Goal: Information Seeking & Learning: Find specific fact

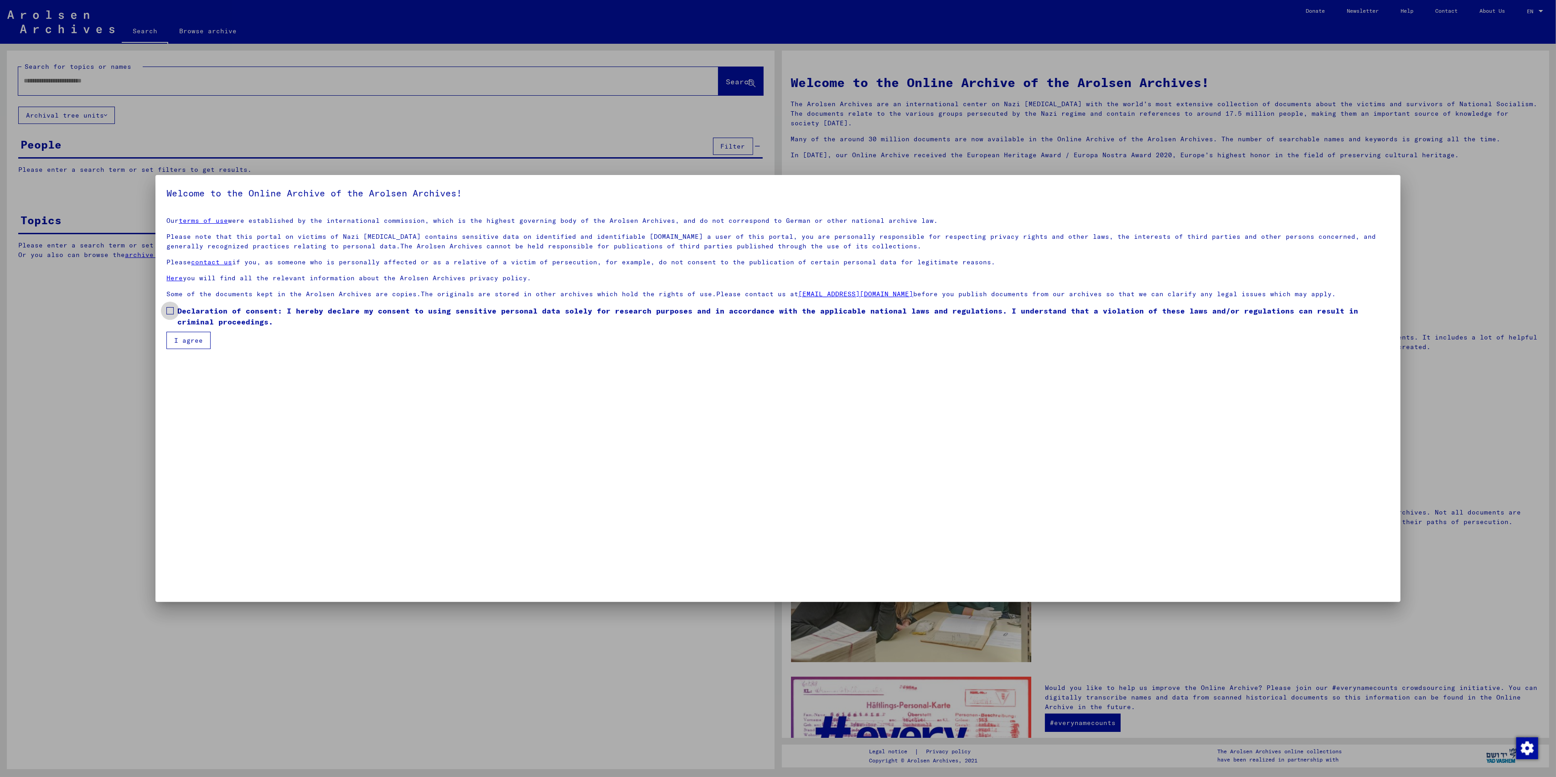
click at [169, 312] on span at bounding box center [169, 310] width 7 height 7
click at [185, 335] on button "I agree" at bounding box center [188, 340] width 44 height 17
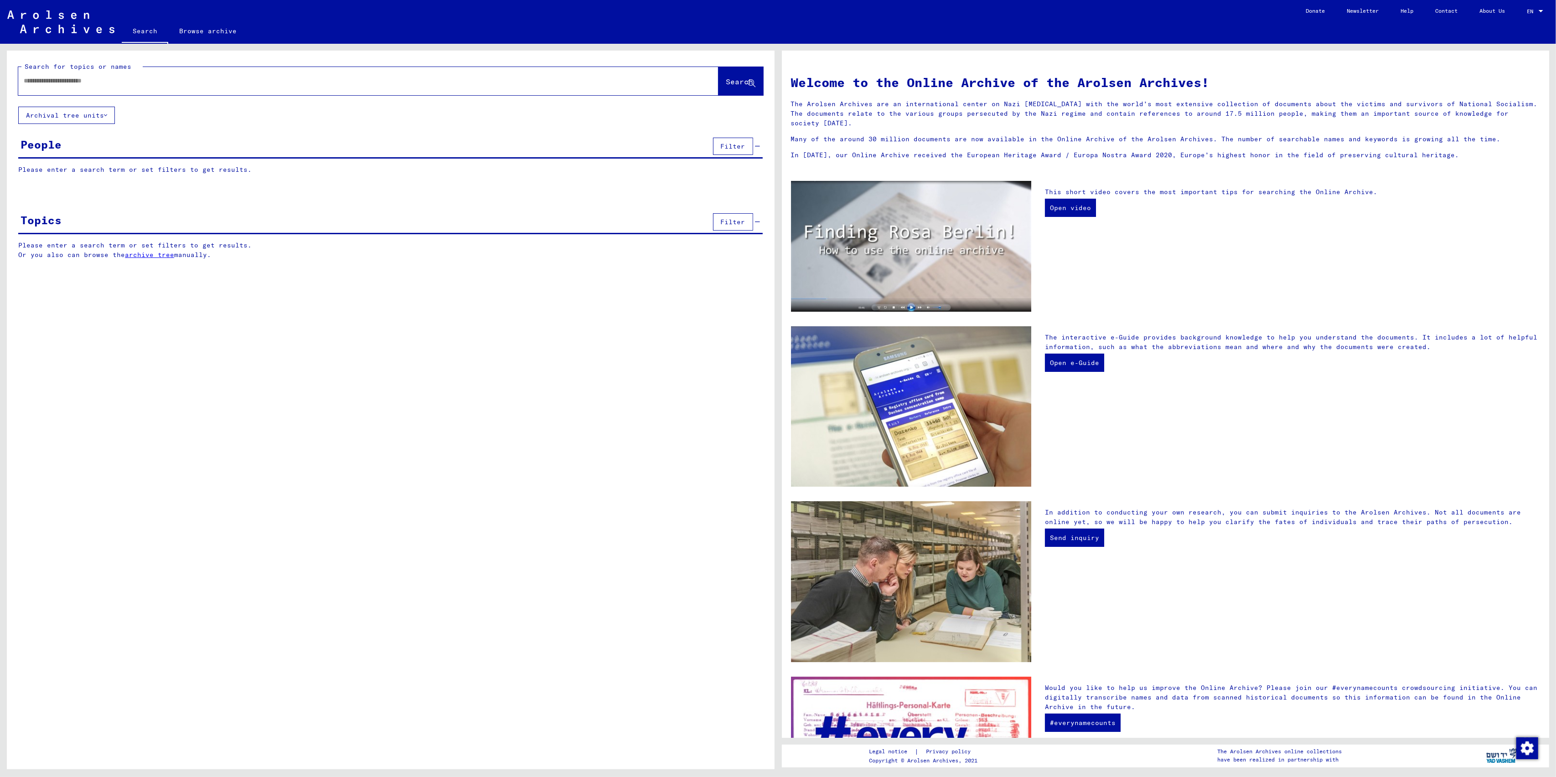
click at [107, 84] on input "text" at bounding box center [357, 81] width 667 height 10
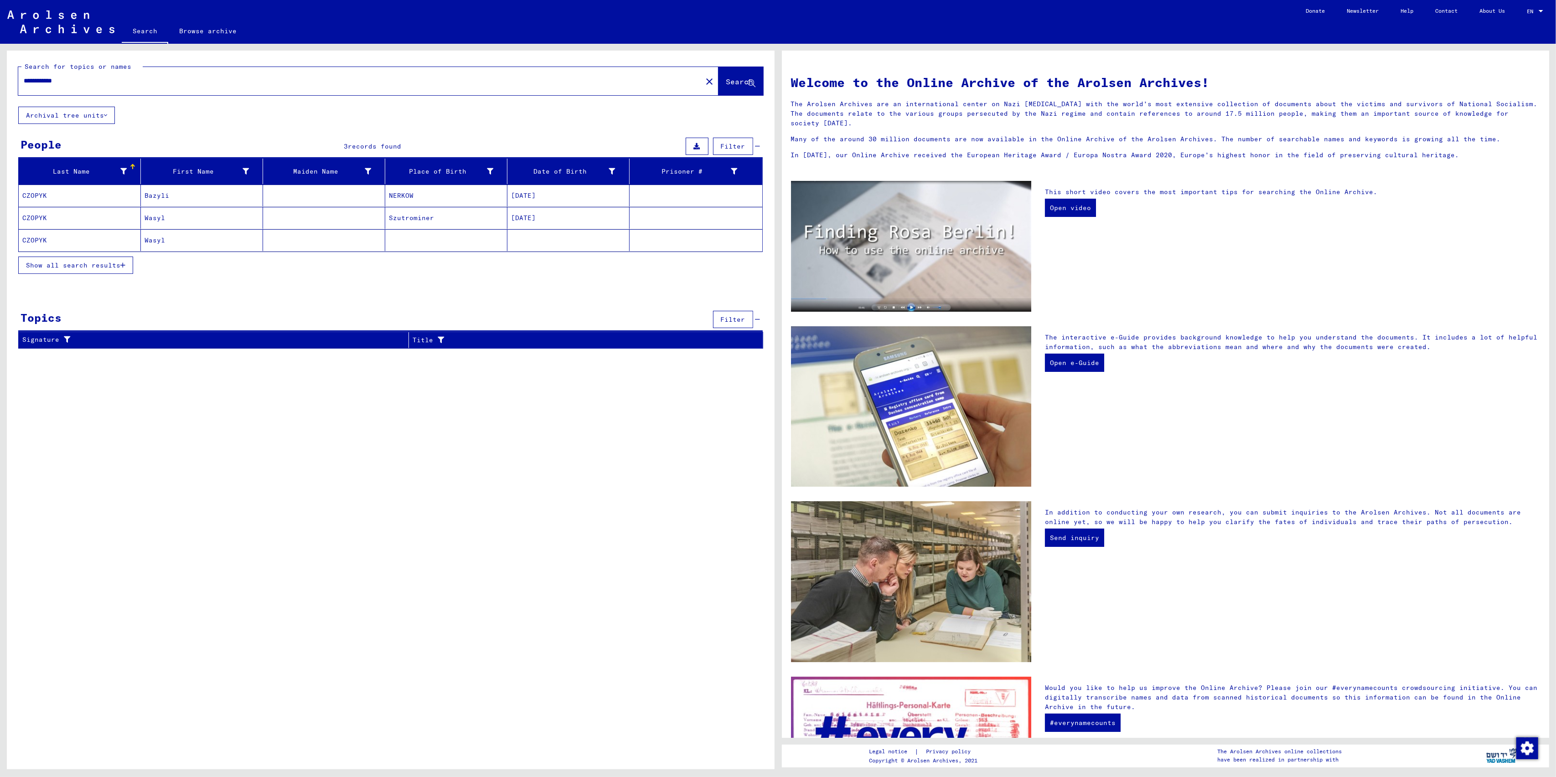
click at [188, 196] on mat-cell "Bazyli" at bounding box center [202, 196] width 122 height 22
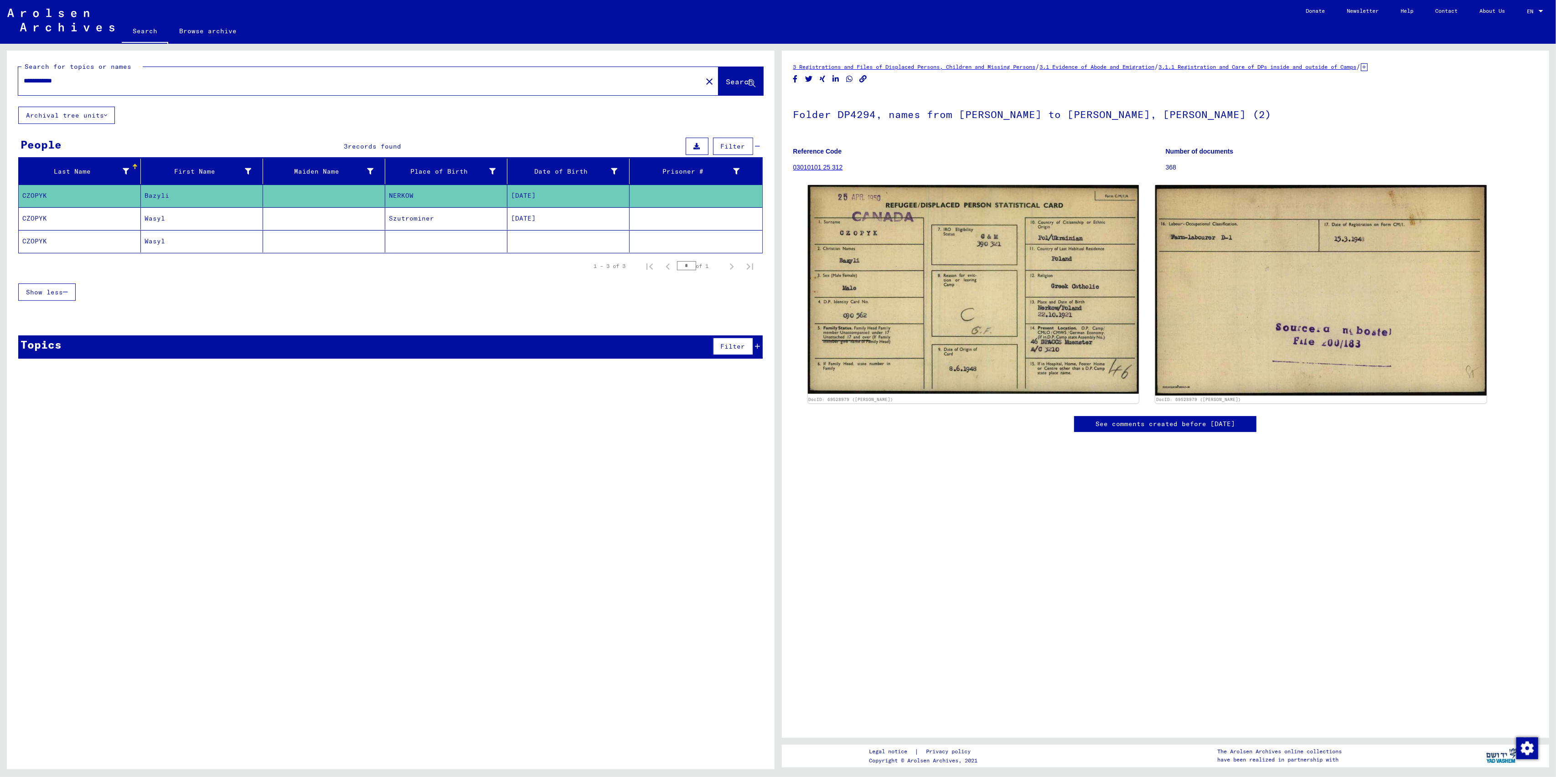
click at [415, 216] on mat-cell "Szutrominer" at bounding box center [446, 218] width 122 height 22
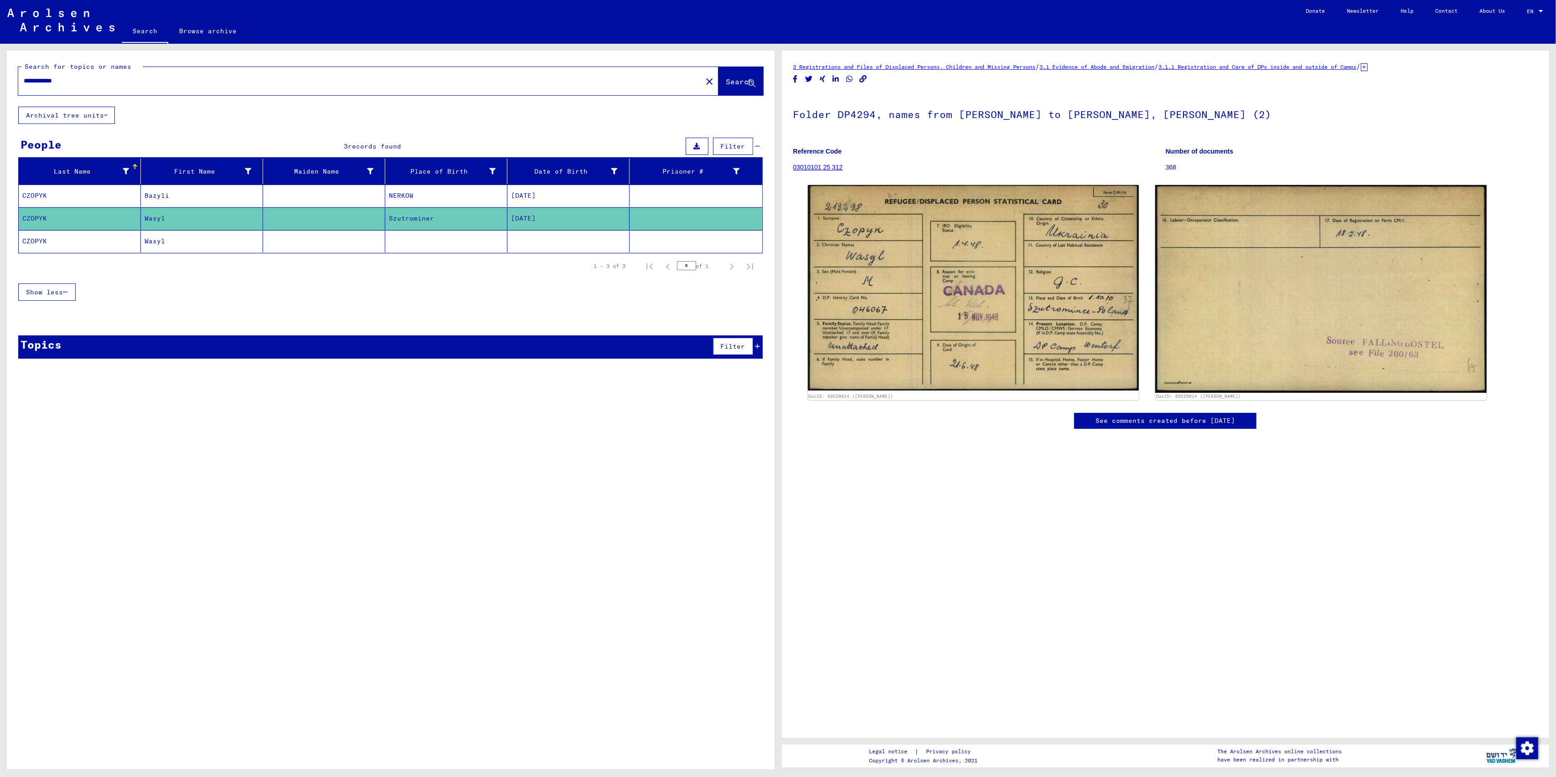
click at [295, 245] on mat-cell at bounding box center [324, 241] width 122 height 22
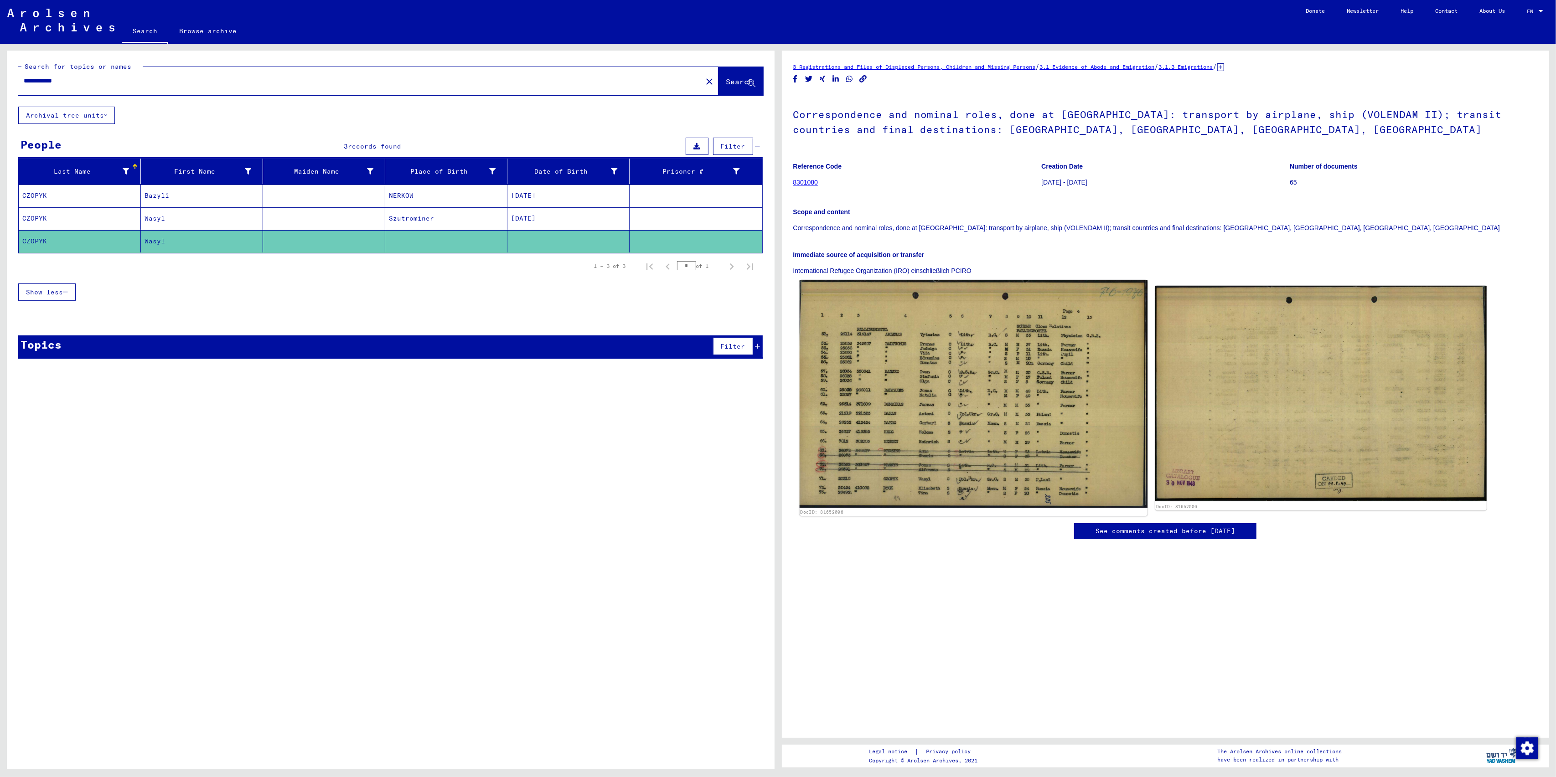
click at [981, 390] on img at bounding box center [973, 394] width 348 height 228
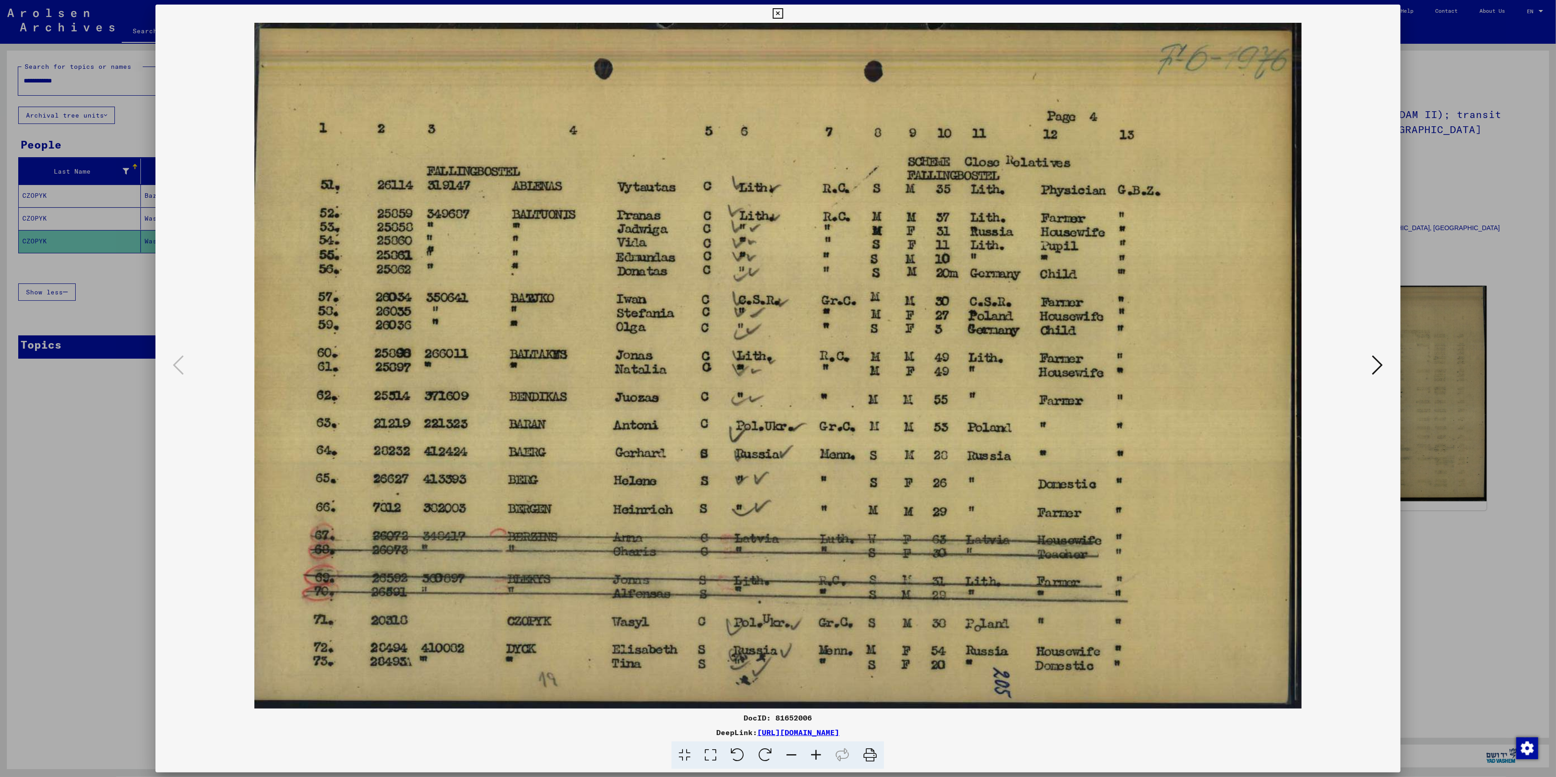
click at [59, 471] on div at bounding box center [778, 388] width 1556 height 777
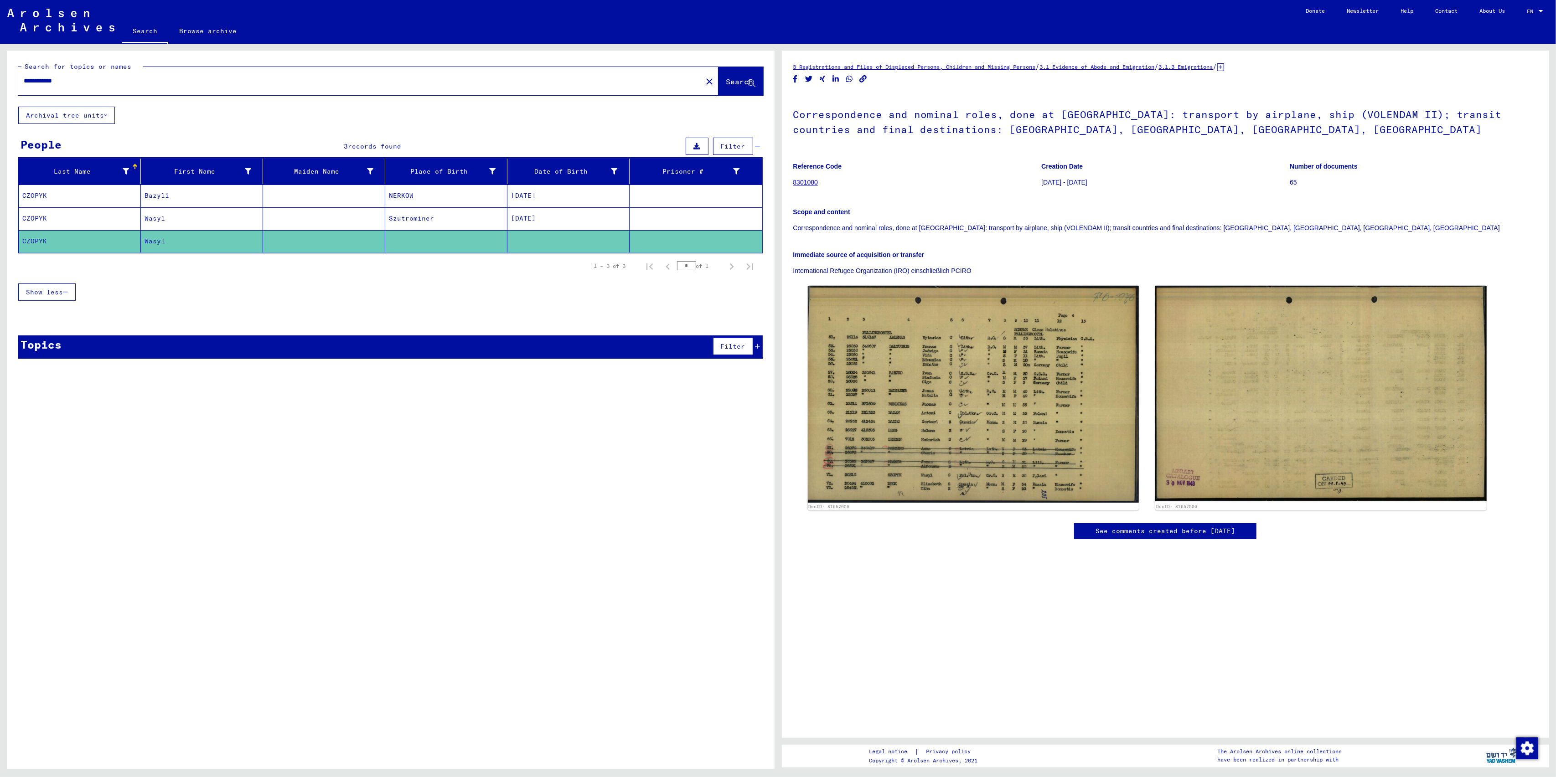
drag, startPoint x: 102, startPoint y: 84, endPoint x: 0, endPoint y: 86, distance: 102.1
click at [0, 86] on div "**********" at bounding box center [389, 407] width 778 height 726
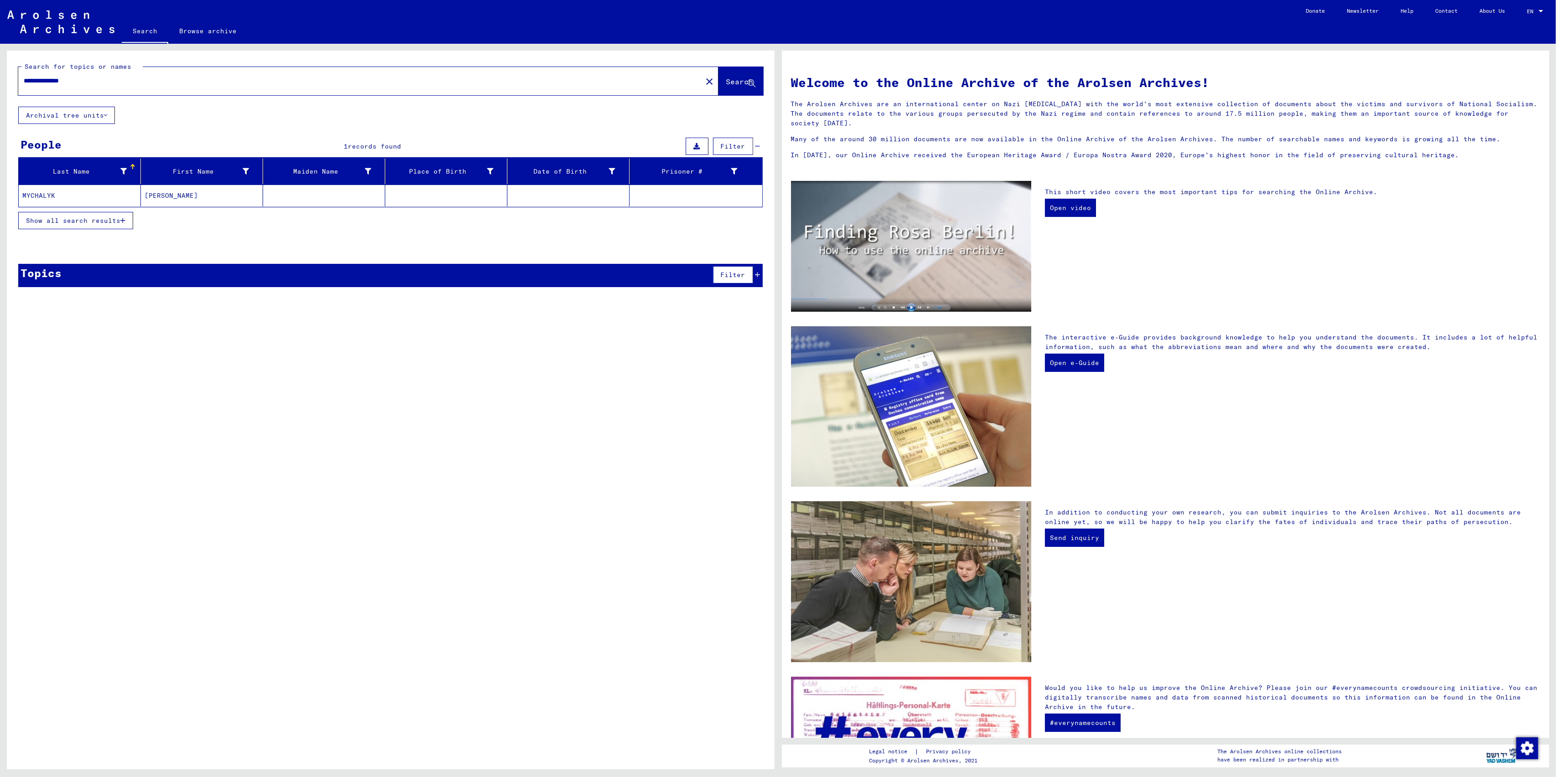
click at [119, 193] on mat-cell "MYCHALYK" at bounding box center [80, 196] width 122 height 22
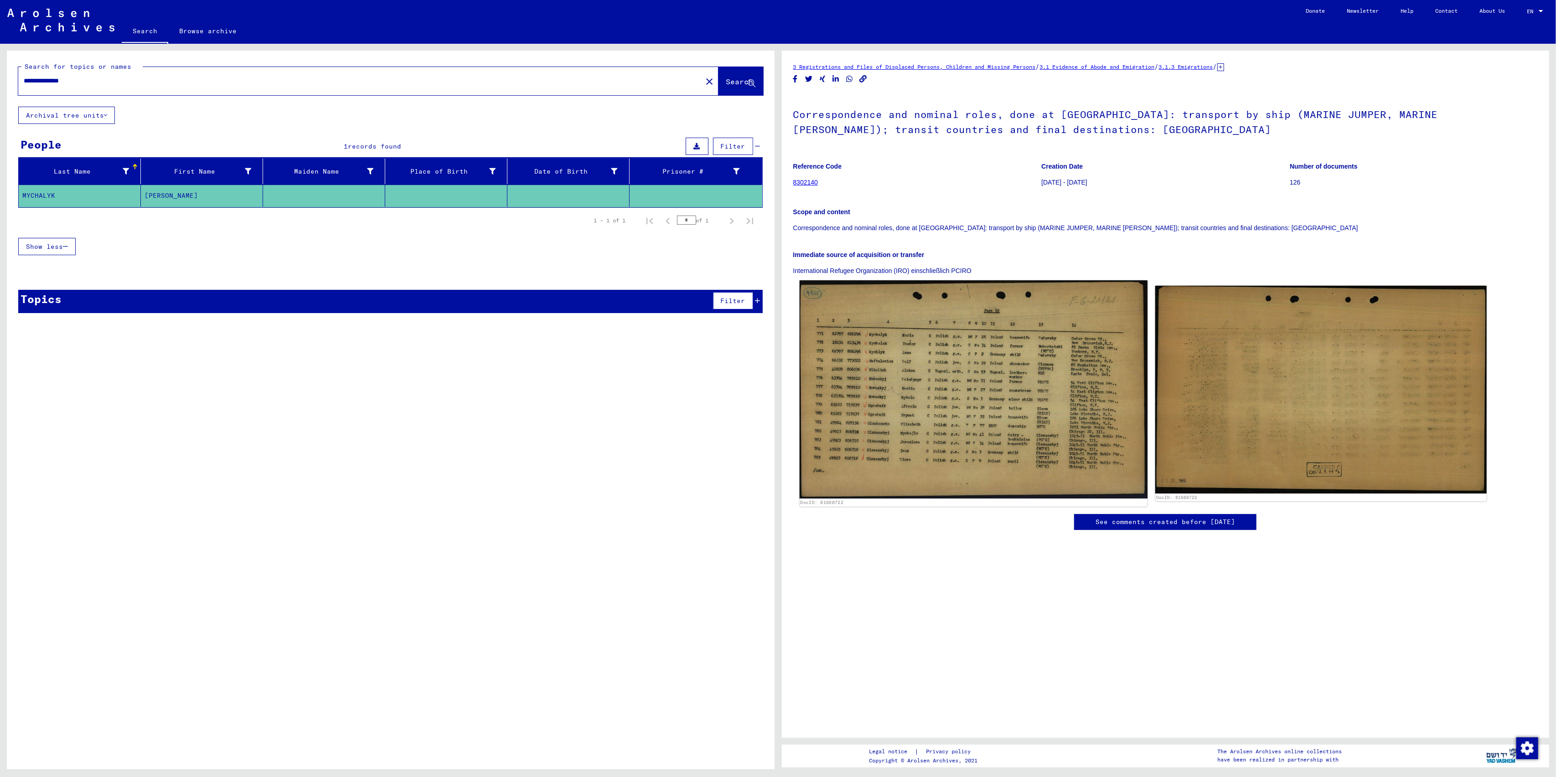
click at [923, 376] on img at bounding box center [973, 389] width 348 height 218
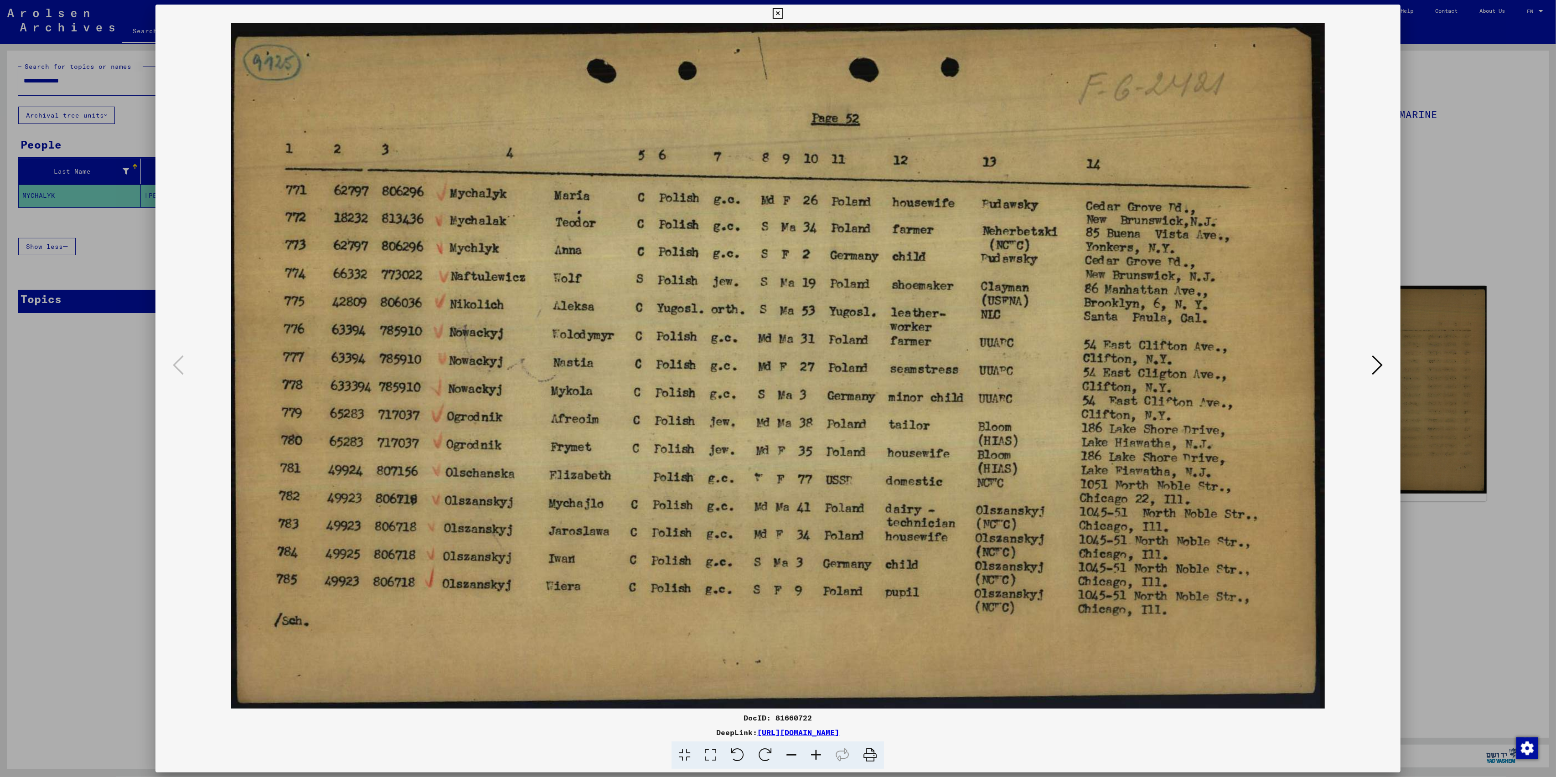
click at [49, 376] on div at bounding box center [778, 388] width 1556 height 777
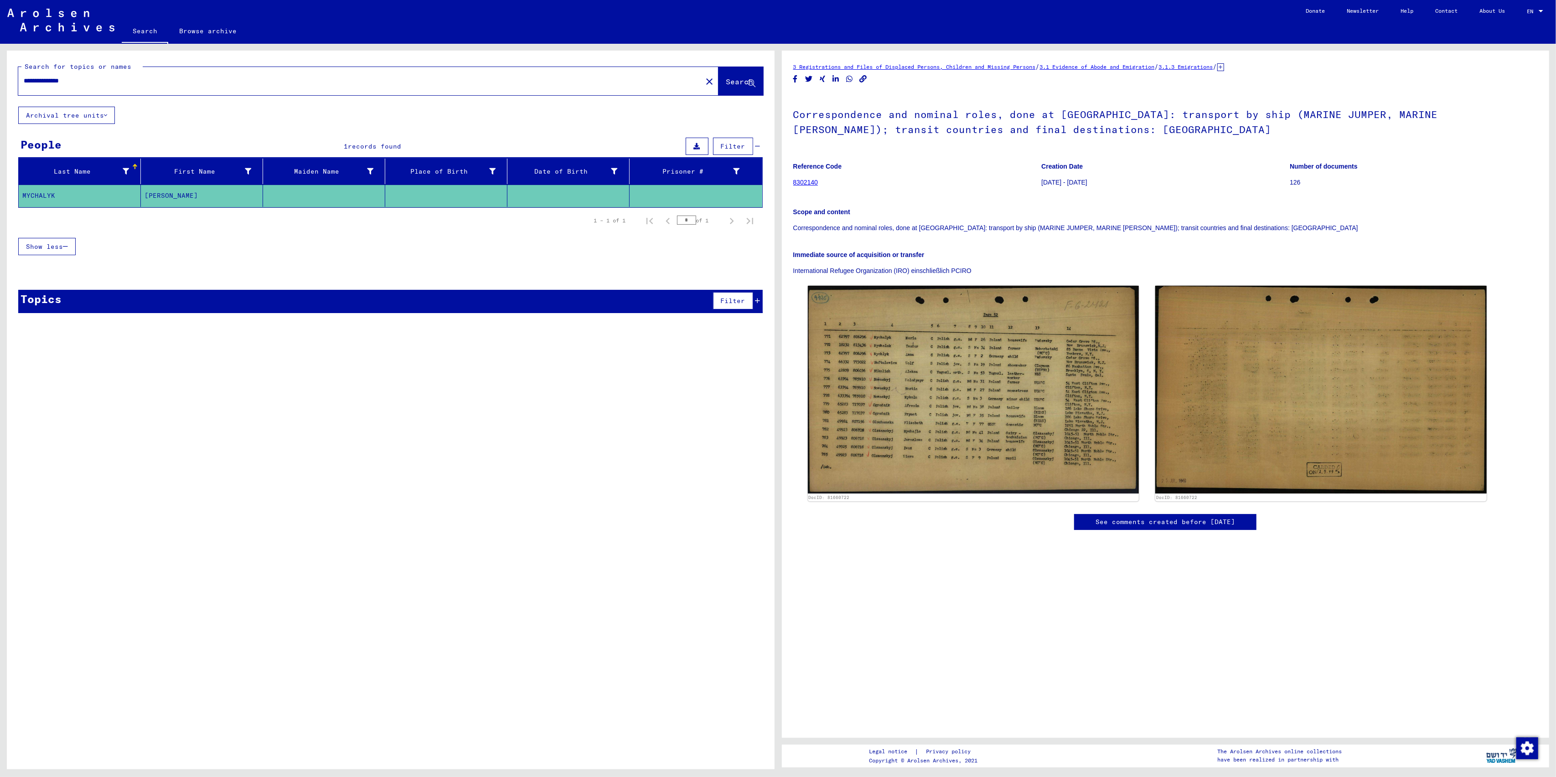
click at [48, 76] on input "**********" at bounding box center [360, 81] width 673 height 10
type input "**********"
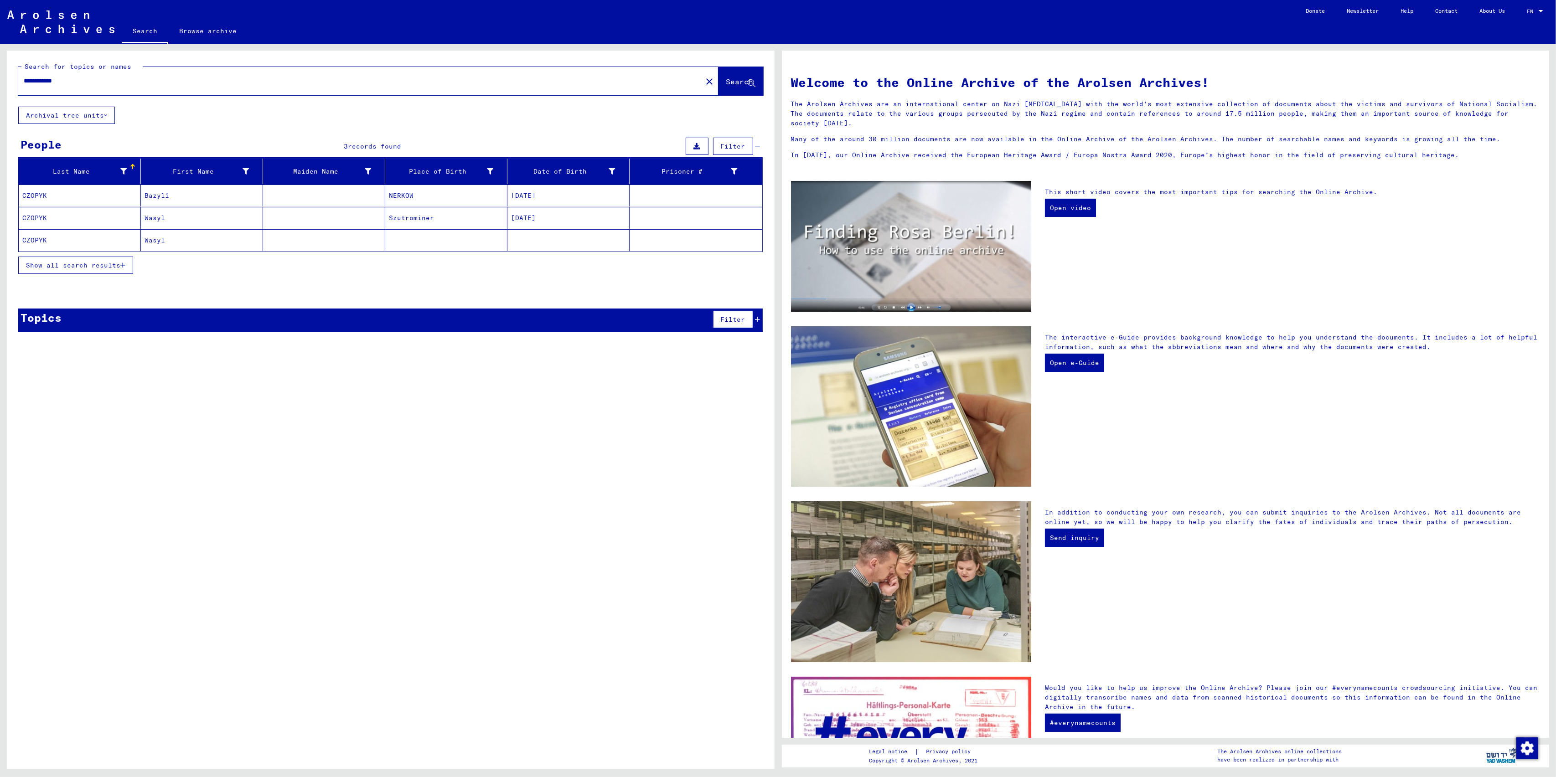
click at [531, 239] on mat-cell at bounding box center [568, 240] width 122 height 22
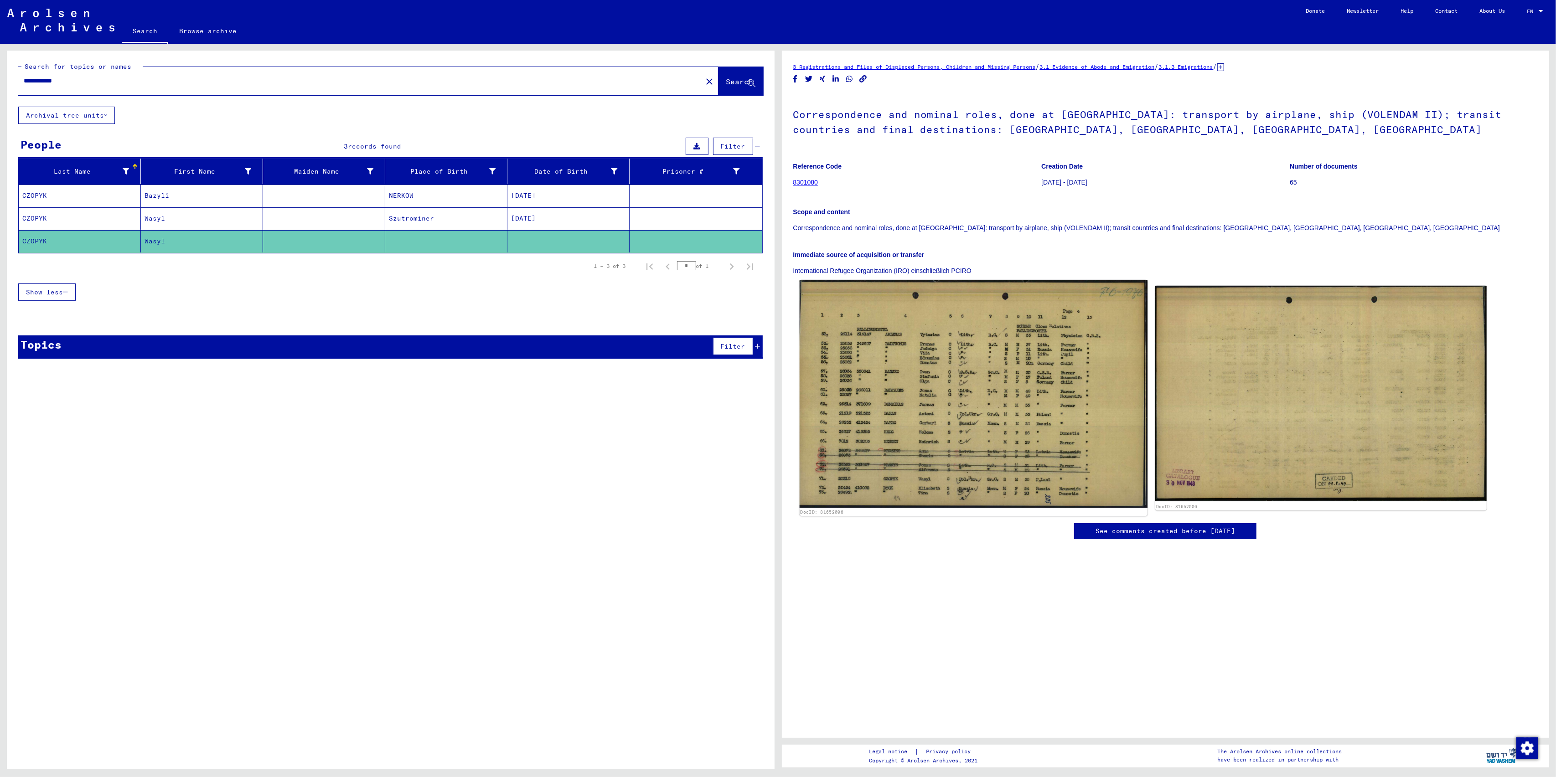
click at [854, 413] on img at bounding box center [973, 394] width 348 height 228
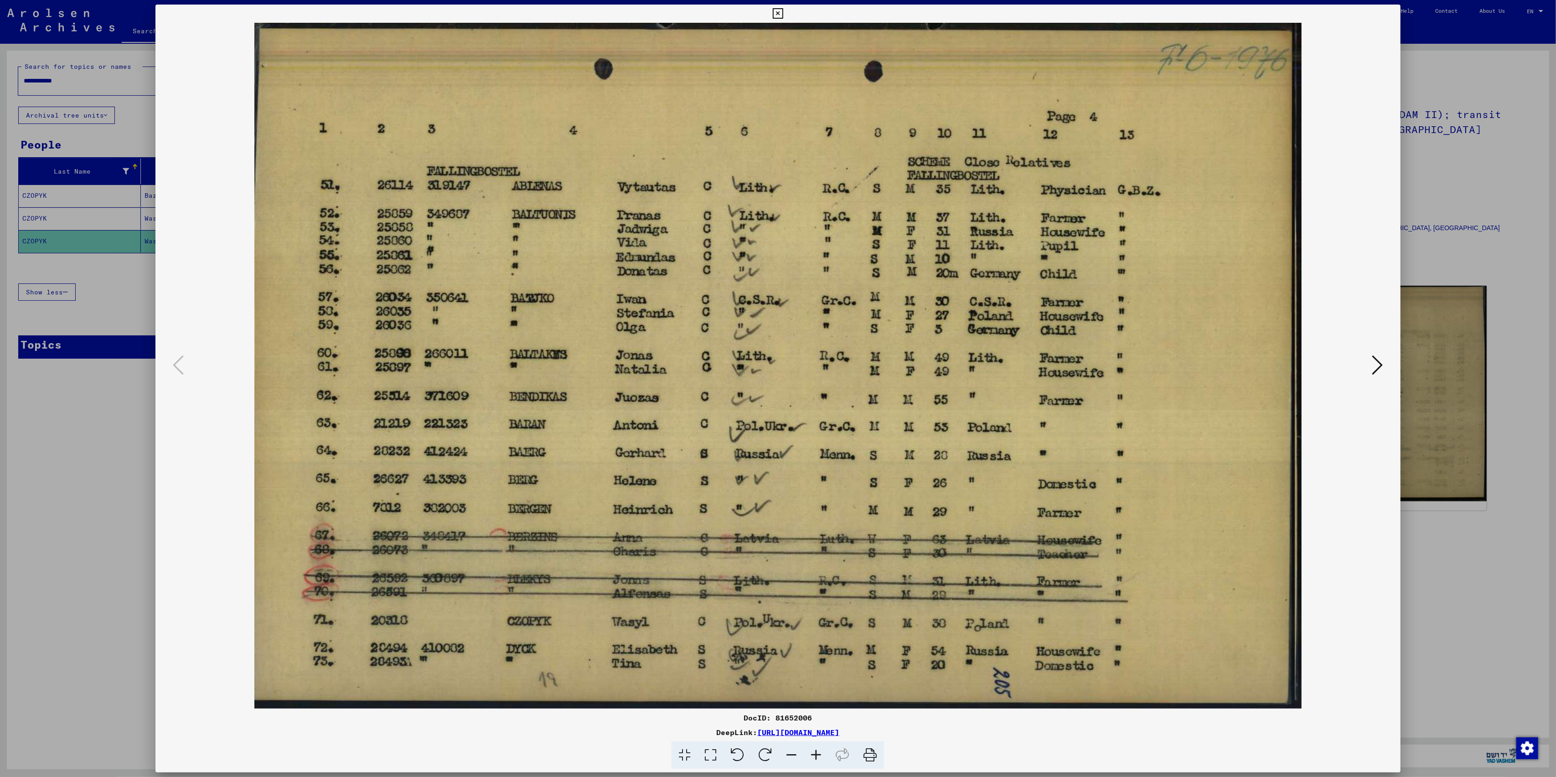
click at [116, 523] on div at bounding box center [778, 388] width 1556 height 777
